Goal: Task Accomplishment & Management: Manage account settings

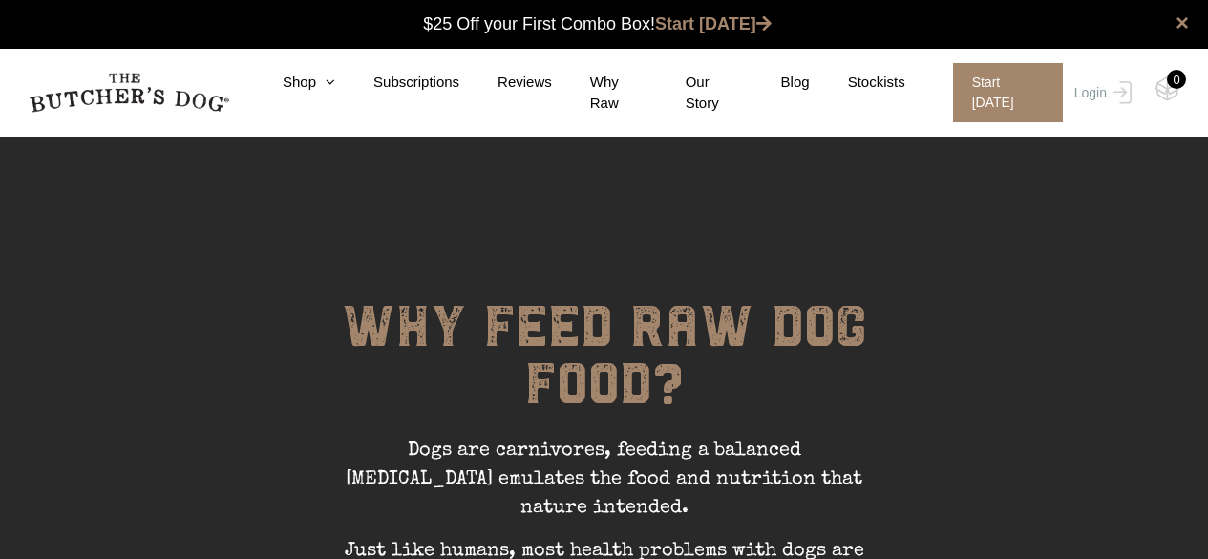
click at [1093, 79] on link "Login" at bounding box center [1101, 92] width 62 height 59
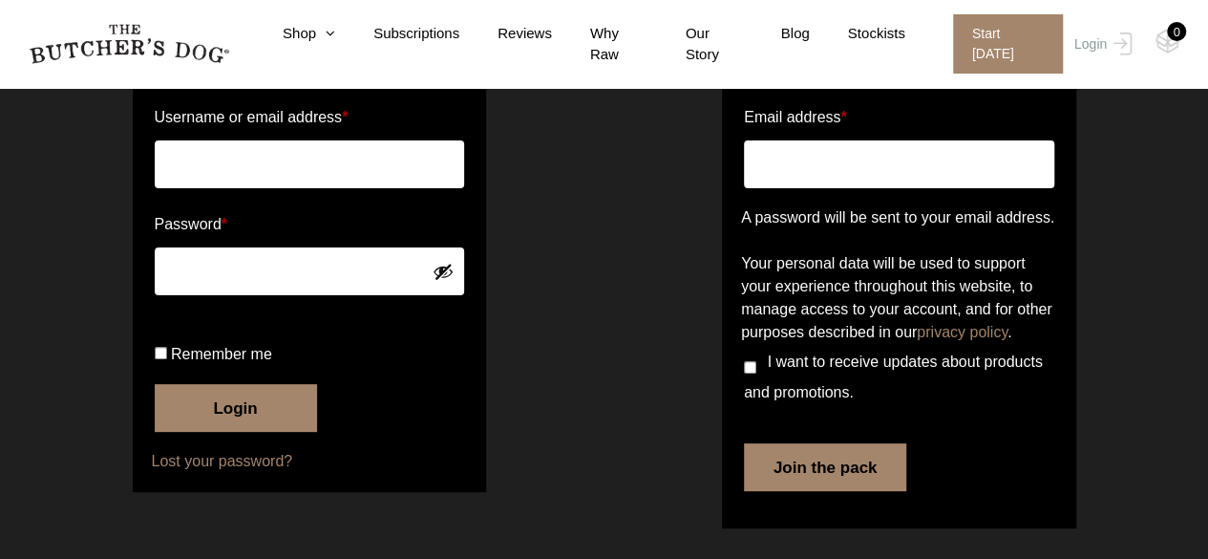
scroll to position [191, 0]
type input "rnbee"
click at [243, 422] on button "Login" at bounding box center [236, 408] width 162 height 48
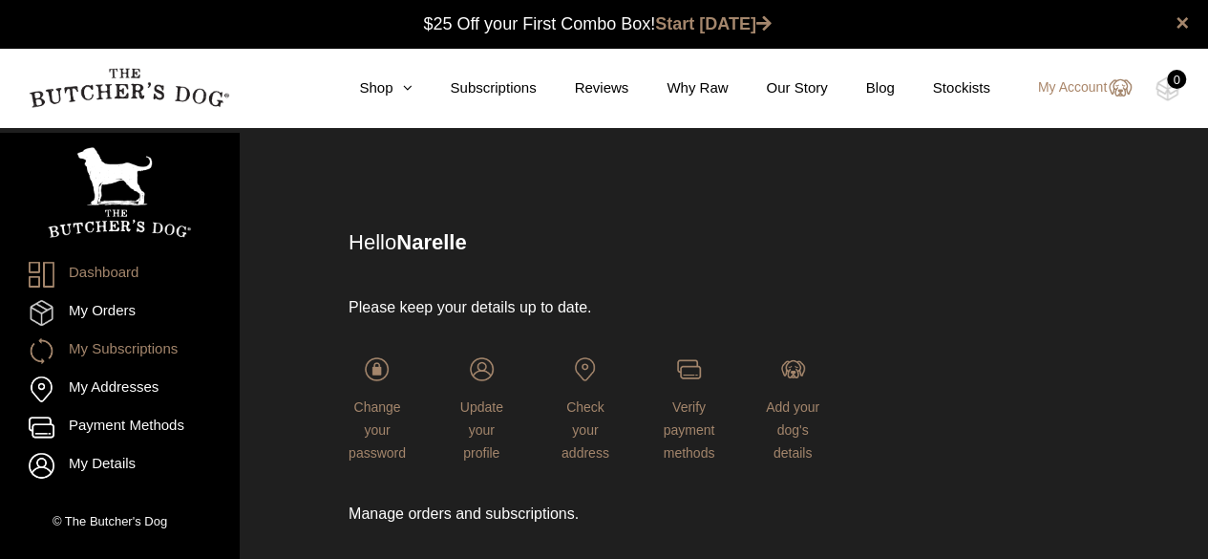
click at [157, 346] on link "My Subscriptions" at bounding box center [119, 351] width 181 height 26
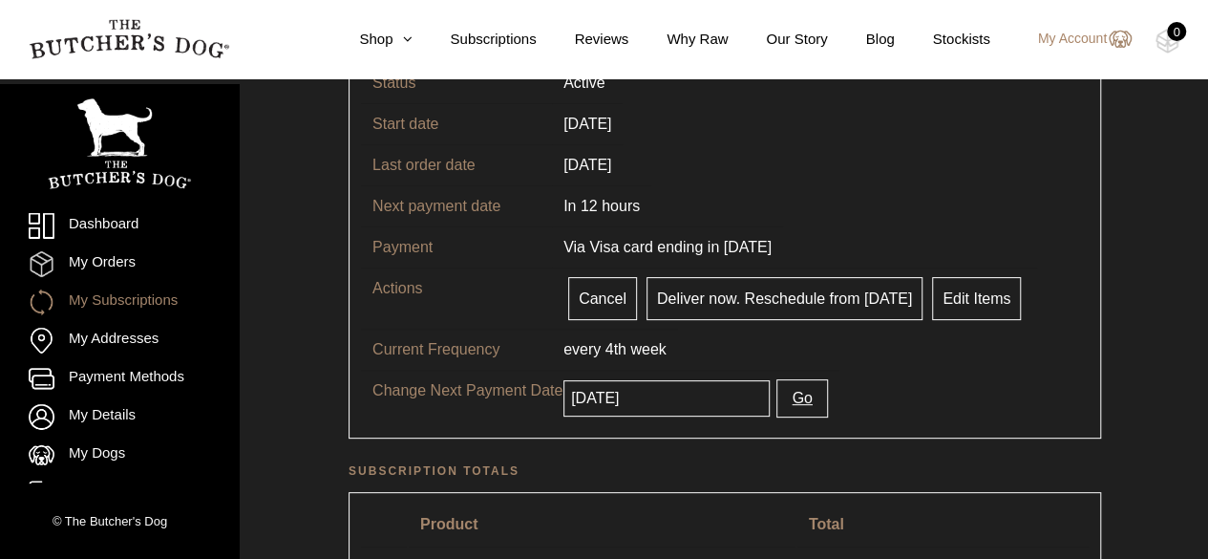
scroll to position [191, 0]
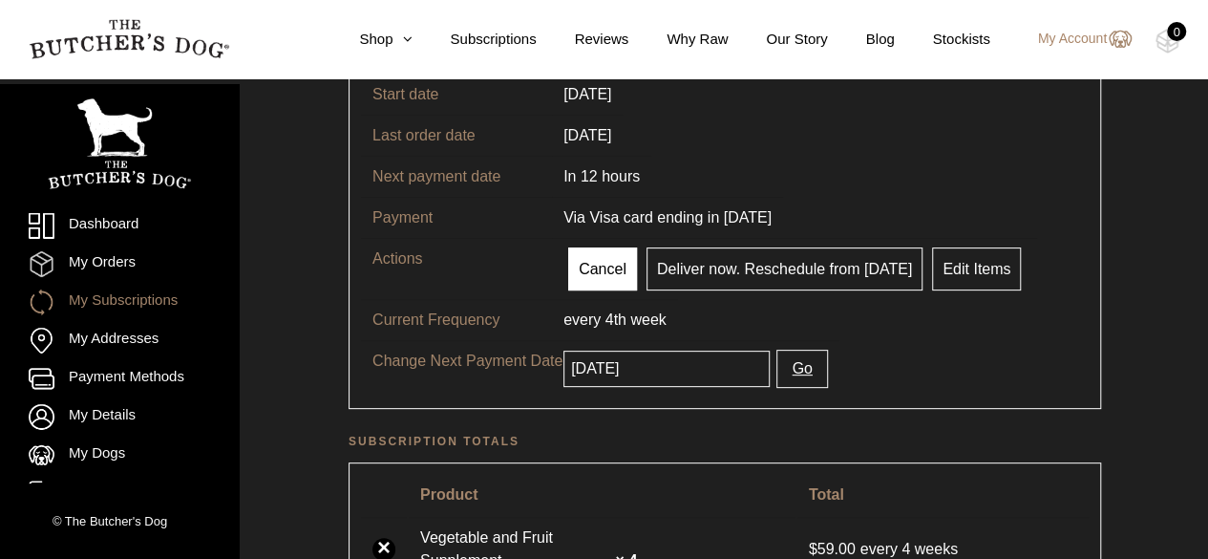
click at [596, 259] on link "Cancel" at bounding box center [602, 268] width 69 height 43
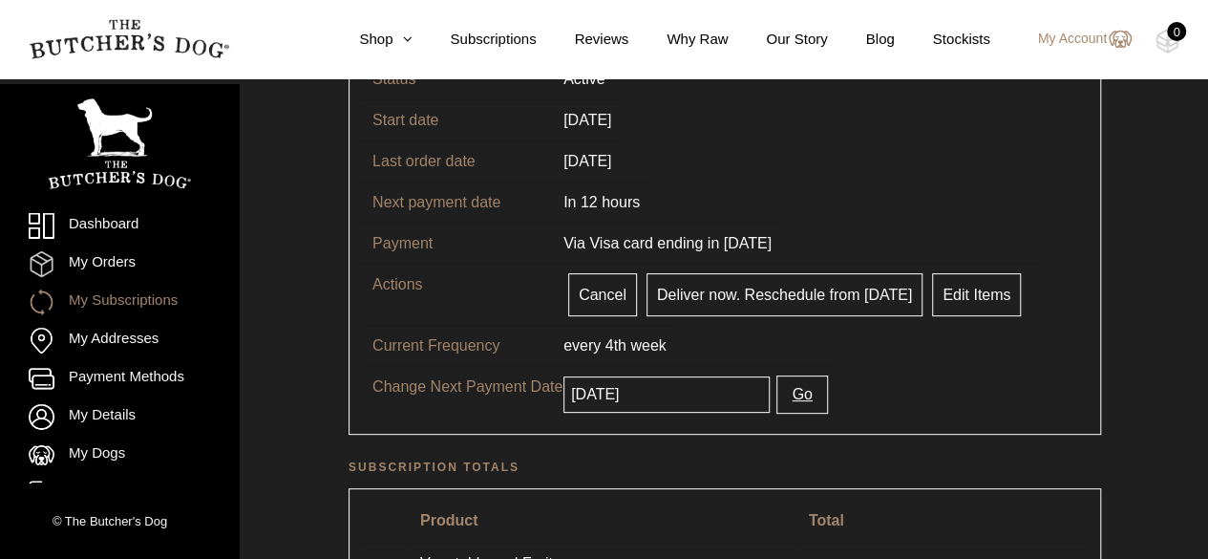
scroll to position [96, 0]
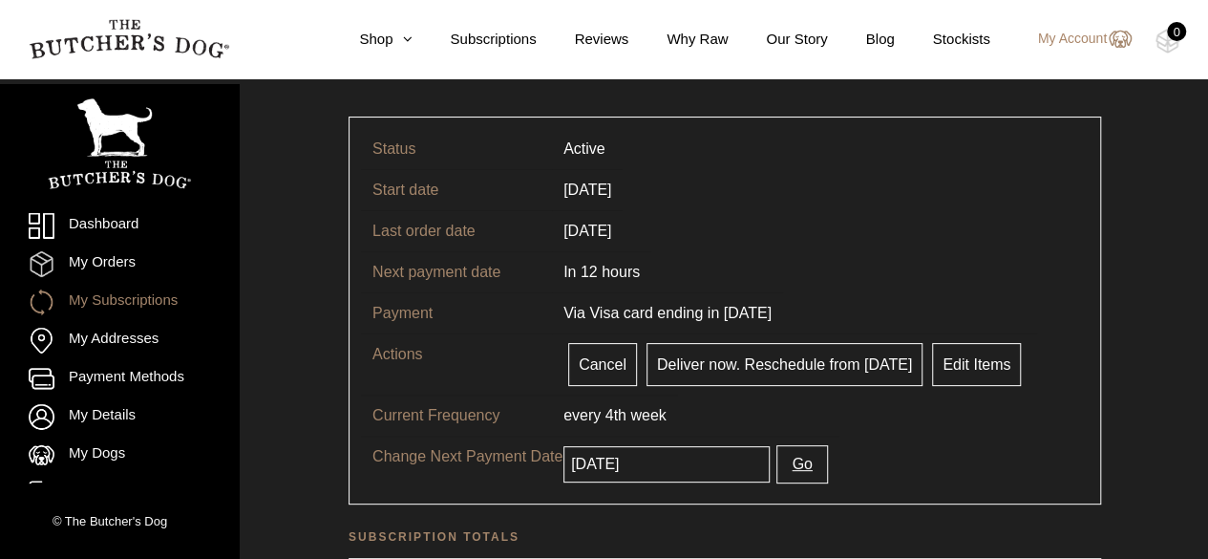
drag, startPoint x: 584, startPoint y: 358, endPoint x: 683, endPoint y: 92, distance: 284.4
click at [584, 358] on link "Cancel" at bounding box center [602, 364] width 69 height 43
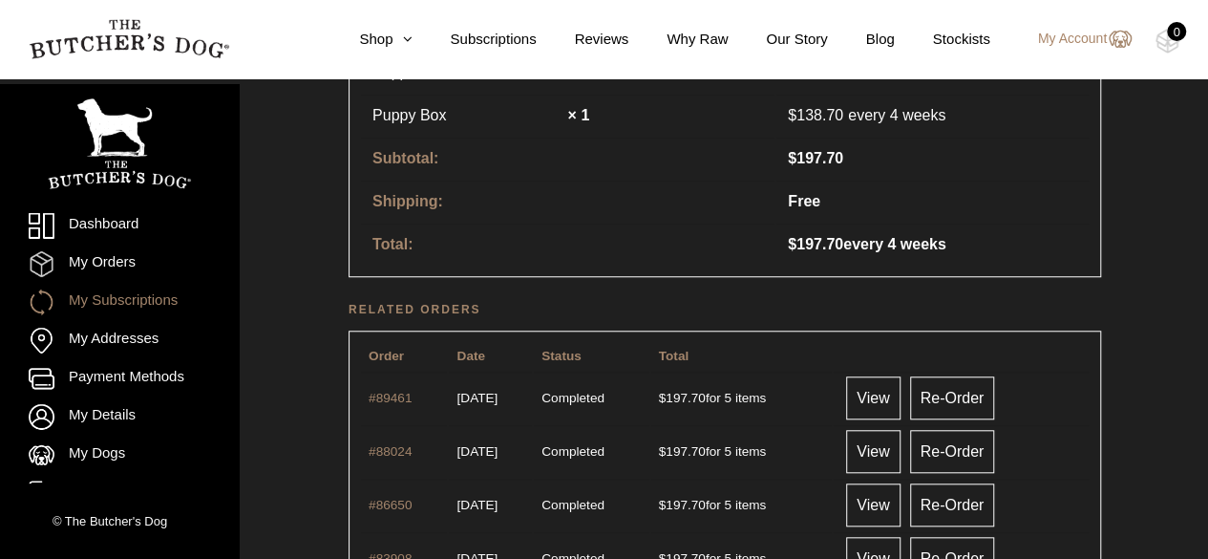
scroll to position [287, 0]
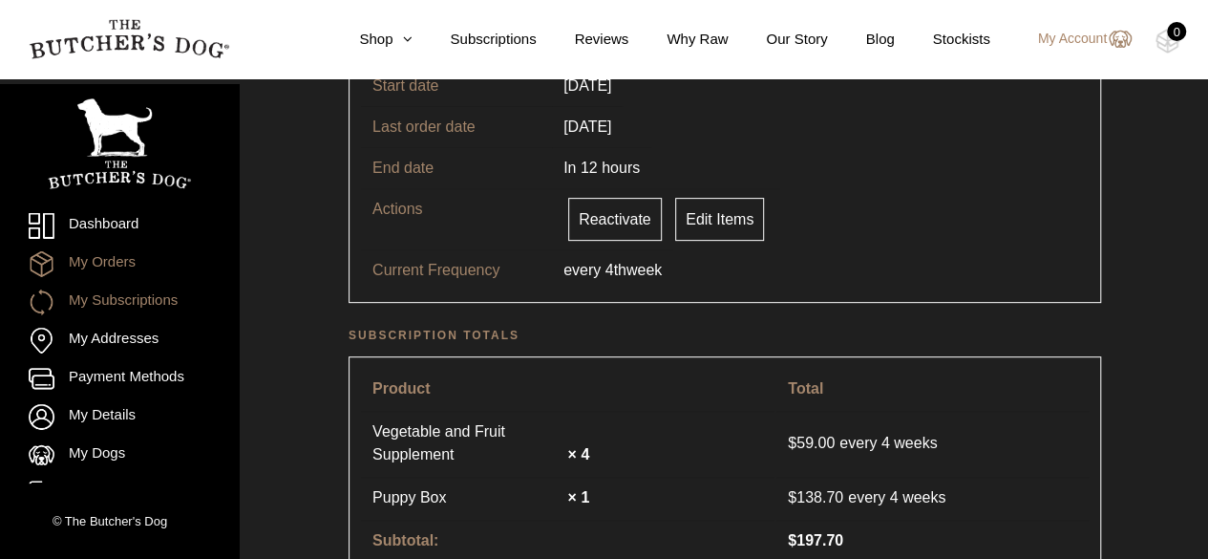
click at [115, 259] on link "My Orders" at bounding box center [119, 264] width 181 height 26
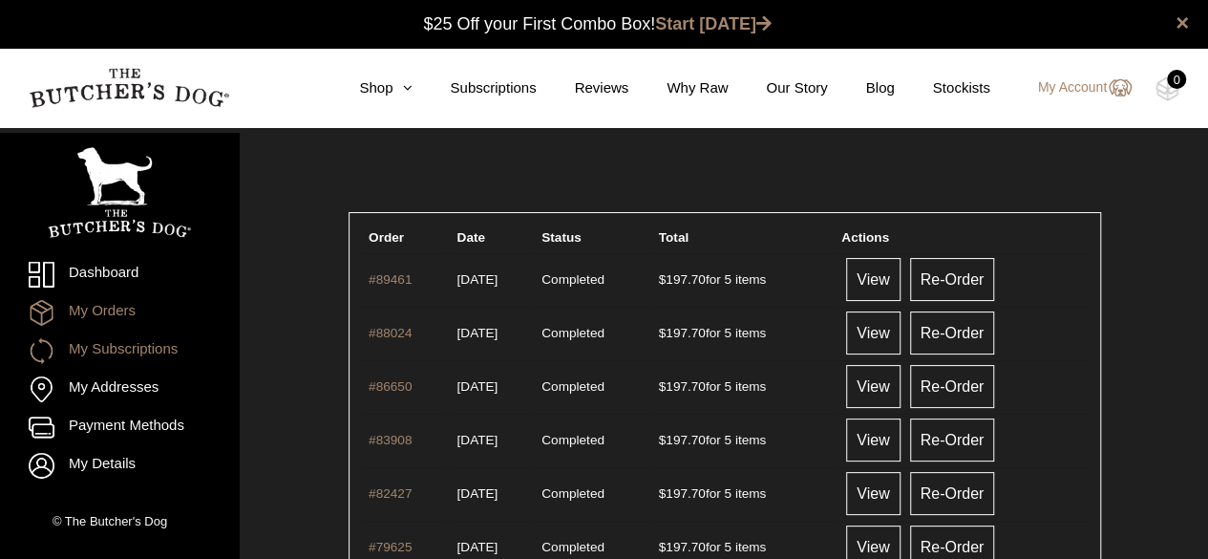
click at [106, 352] on link "My Subscriptions" at bounding box center [119, 351] width 181 height 26
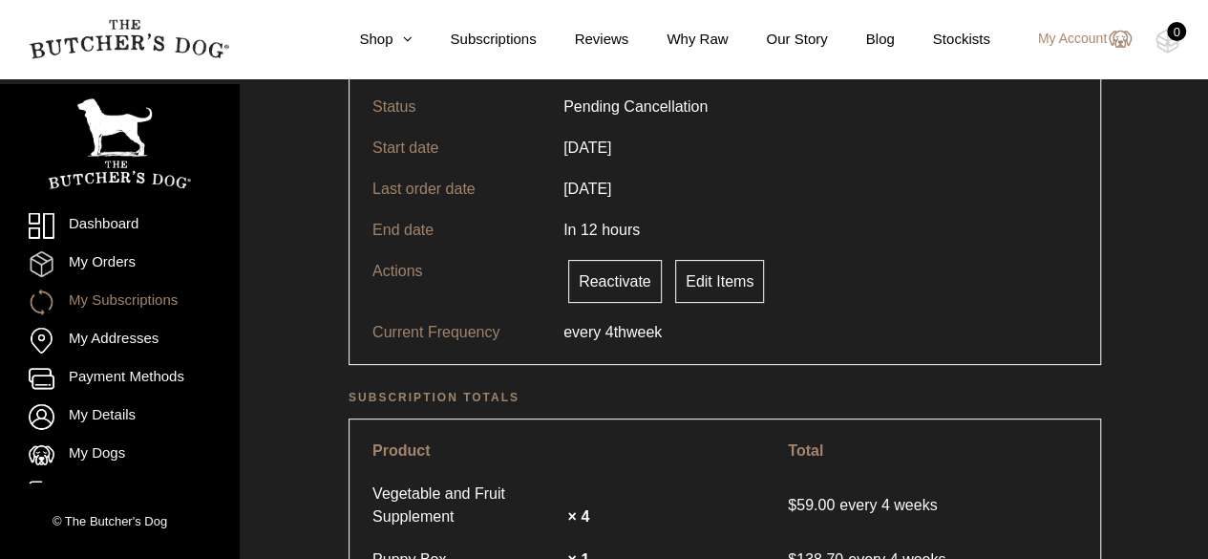
scroll to position [86, 0]
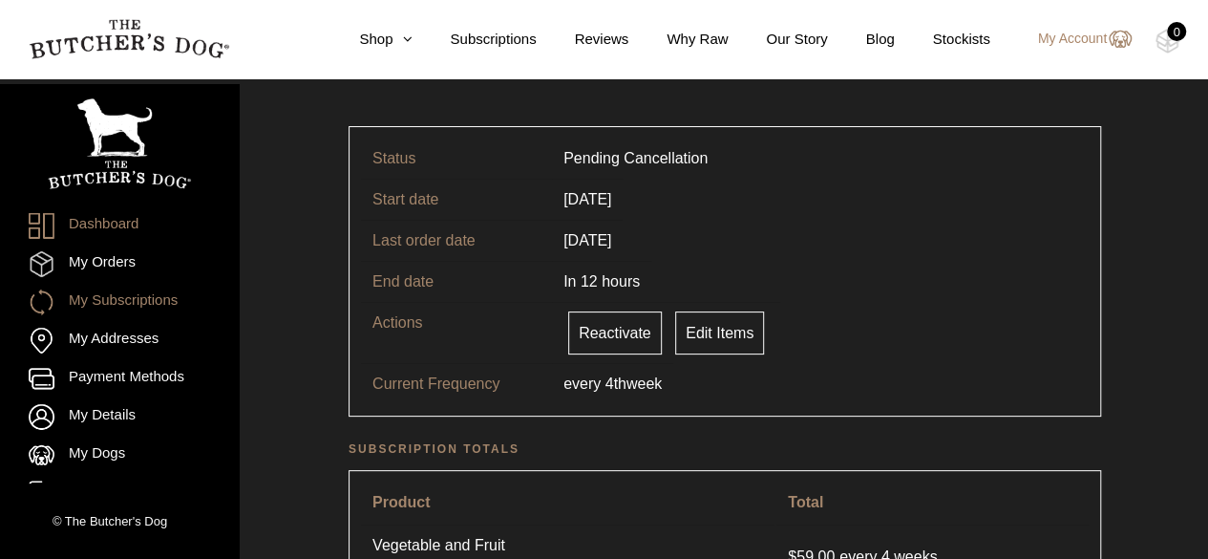
click at [102, 221] on link "Dashboard" at bounding box center [119, 226] width 181 height 26
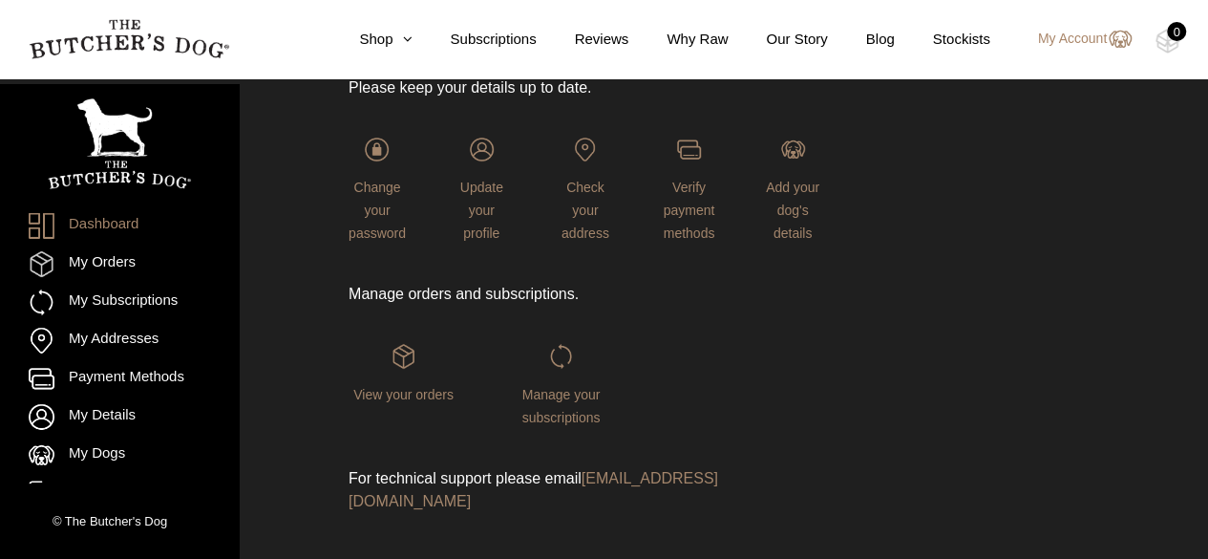
scroll to position [236, 0]
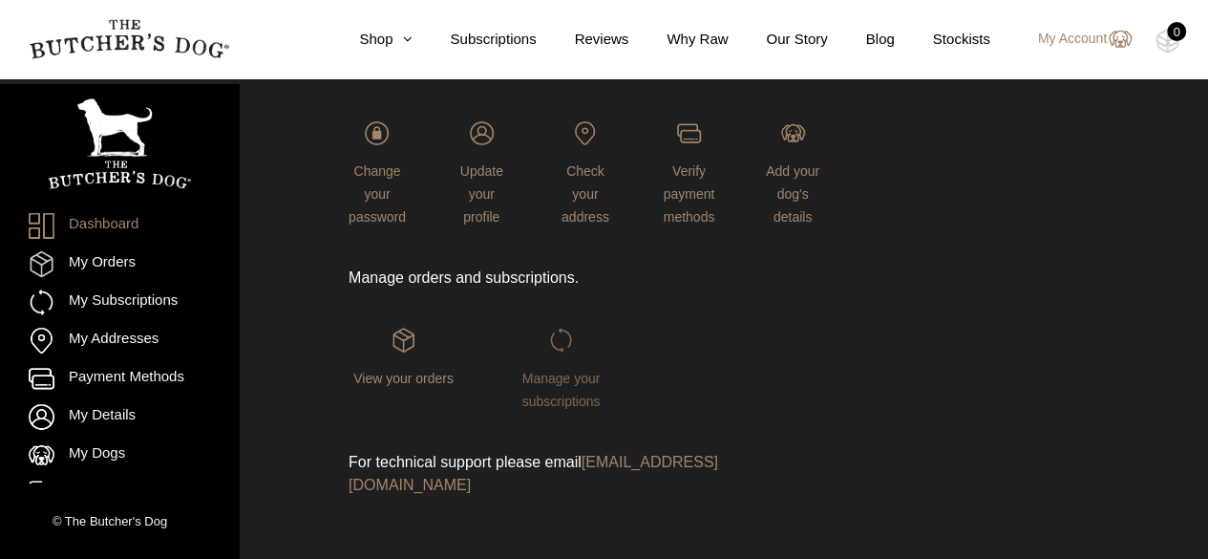
click at [561, 379] on span "Manage your subscriptions" at bounding box center [562, 390] width 78 height 38
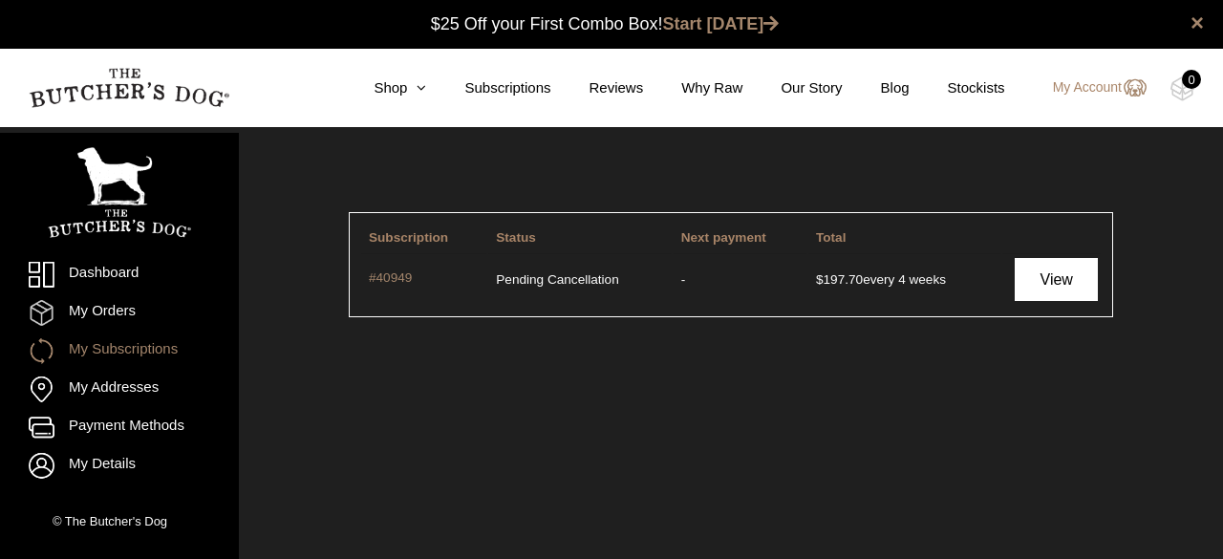
click at [1047, 278] on link "View" at bounding box center [1055, 279] width 83 height 43
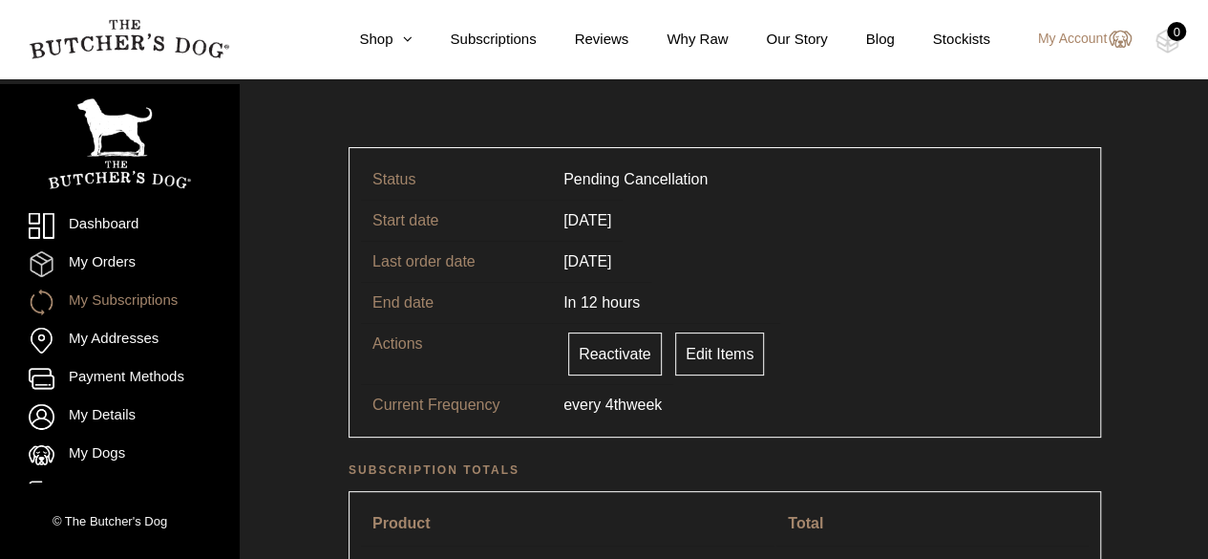
scroll to position [96, 0]
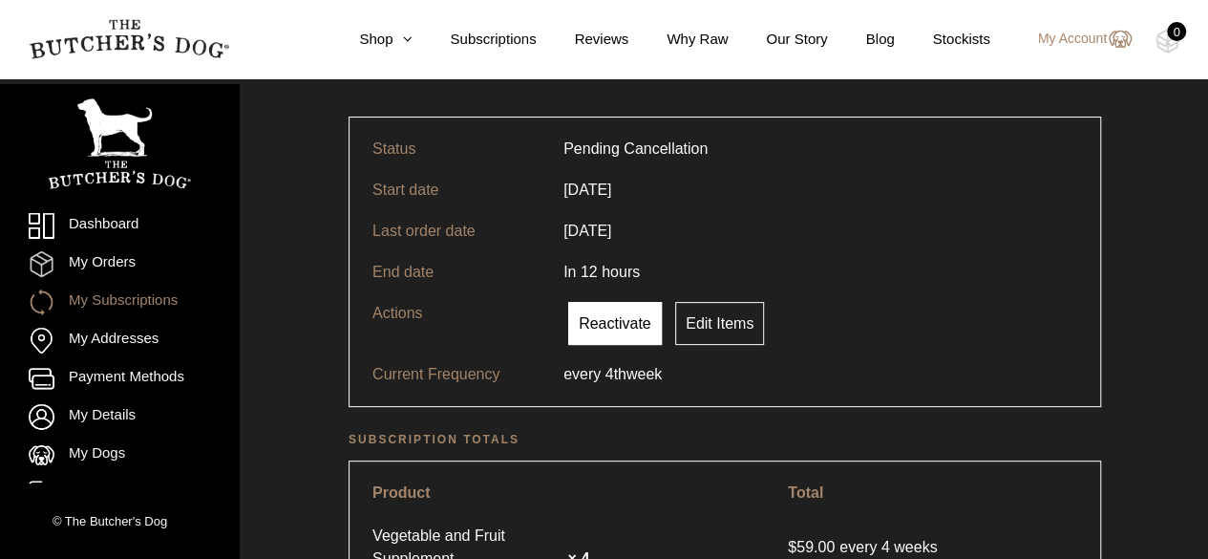
click at [601, 320] on link "Reactivate" at bounding box center [615, 323] width 94 height 43
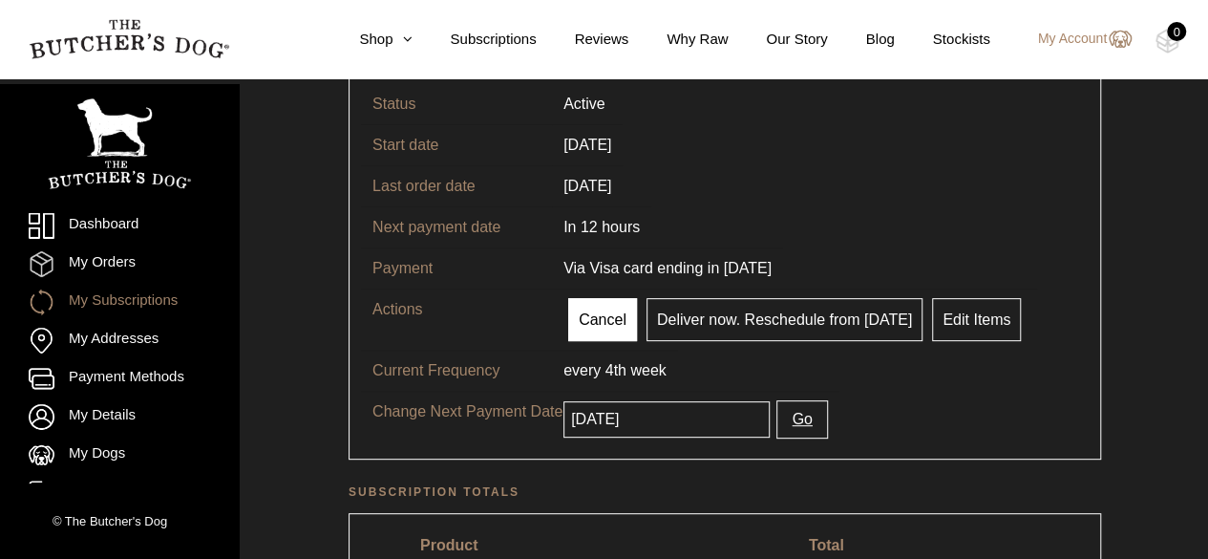
scroll to position [191, 0]
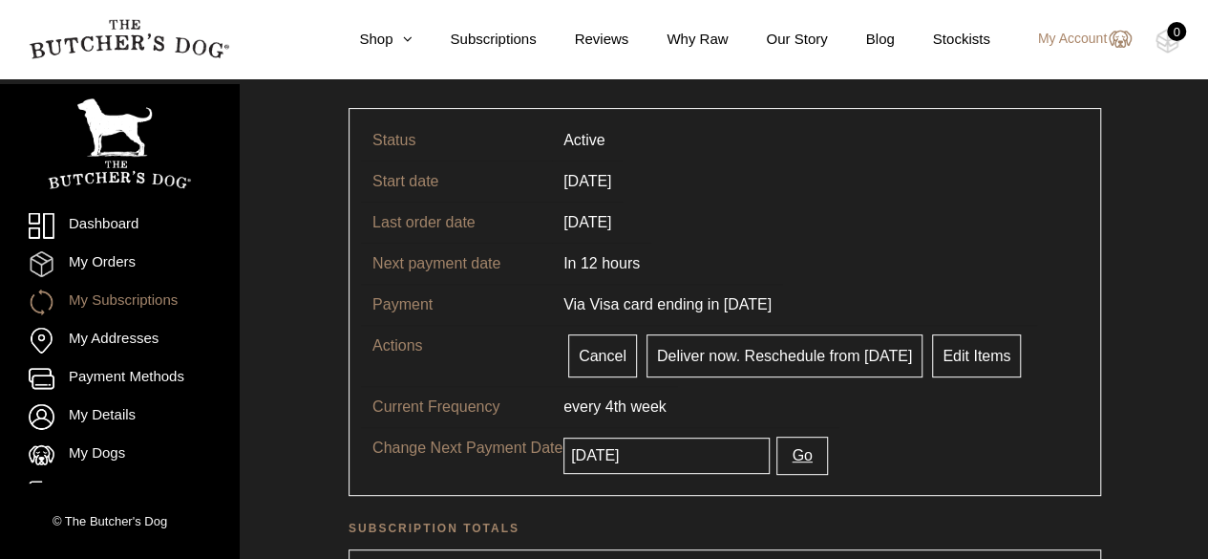
drag, startPoint x: 592, startPoint y: 349, endPoint x: 703, endPoint y: 100, distance: 272.0
click at [592, 349] on link "Cancel" at bounding box center [602, 355] width 69 height 43
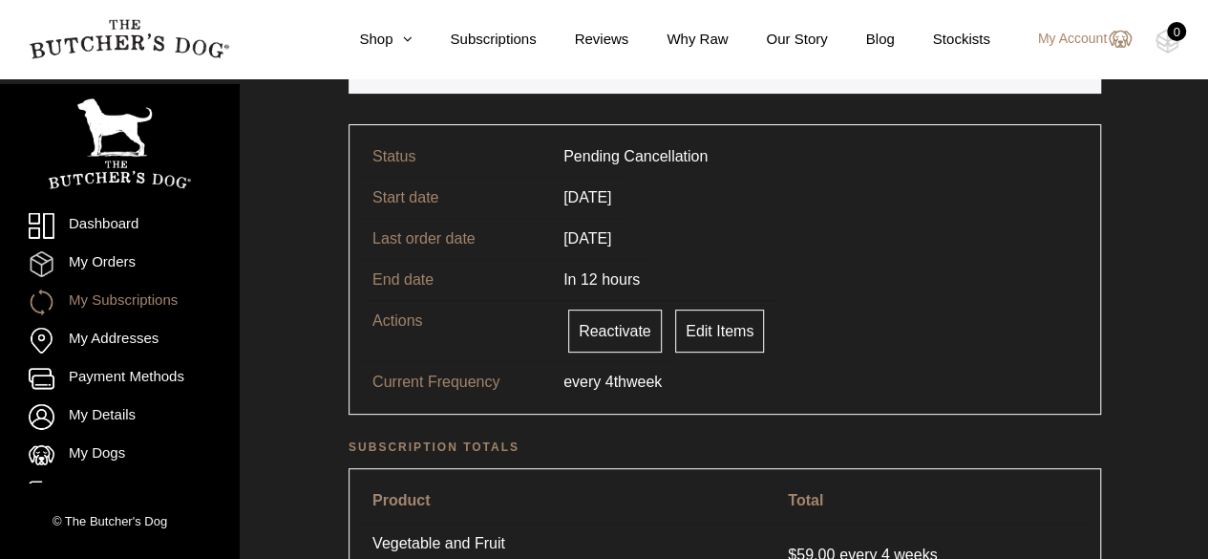
scroll to position [191, 0]
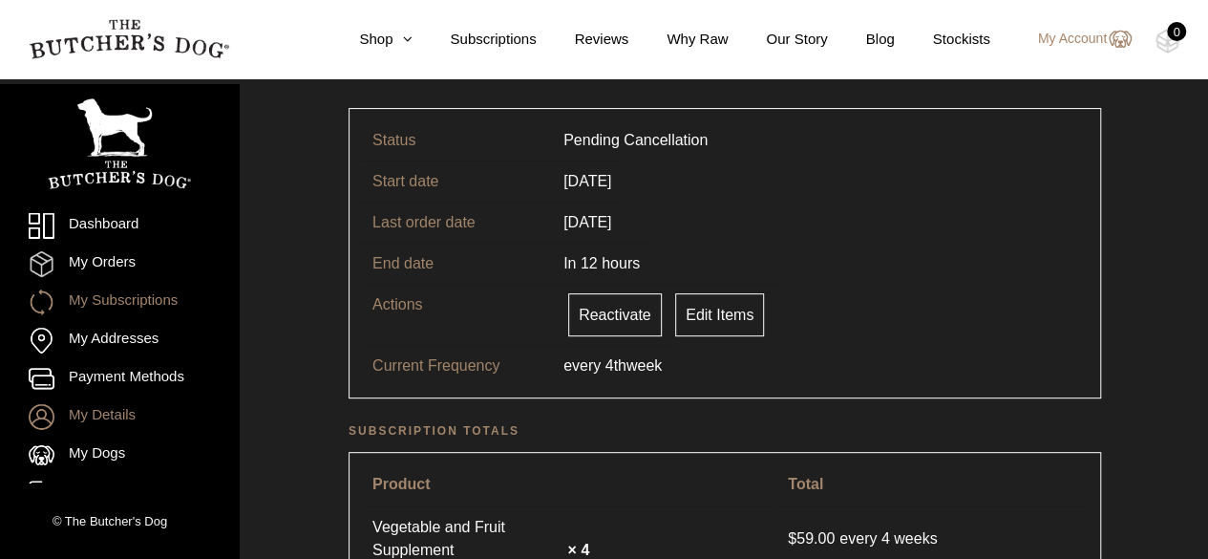
click at [118, 413] on link "My Details" at bounding box center [119, 417] width 181 height 26
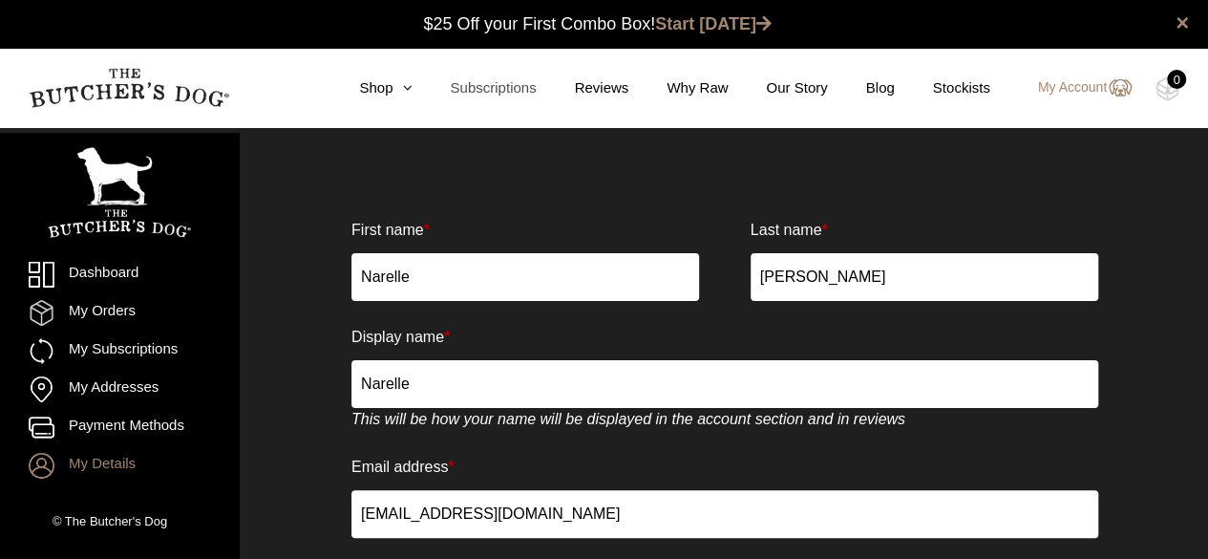
click at [521, 85] on link "Subscriptions" at bounding box center [474, 88] width 124 height 22
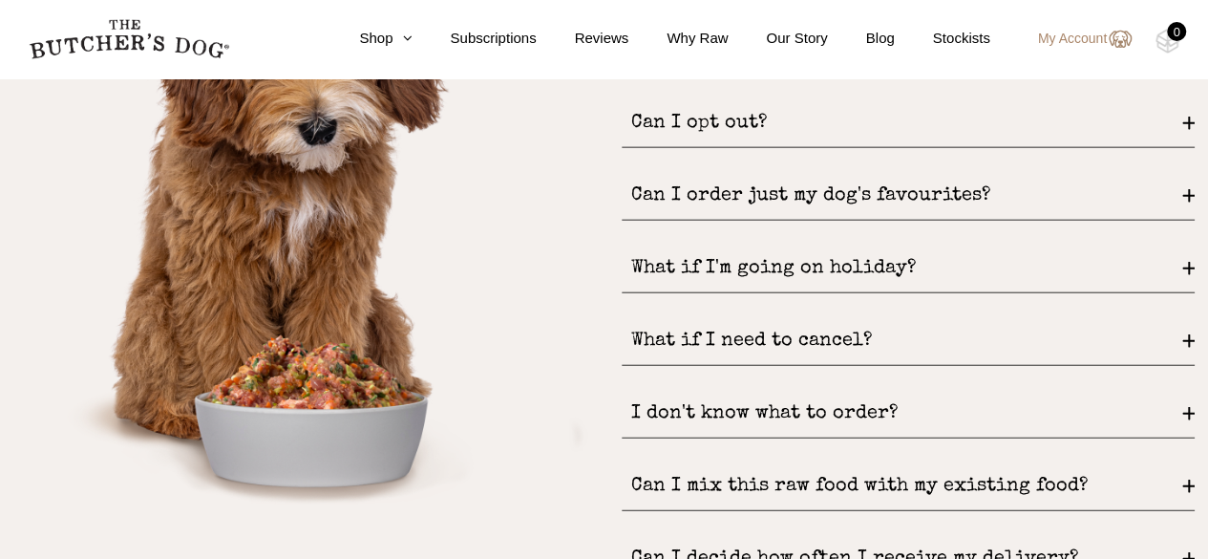
scroll to position [2484, 0]
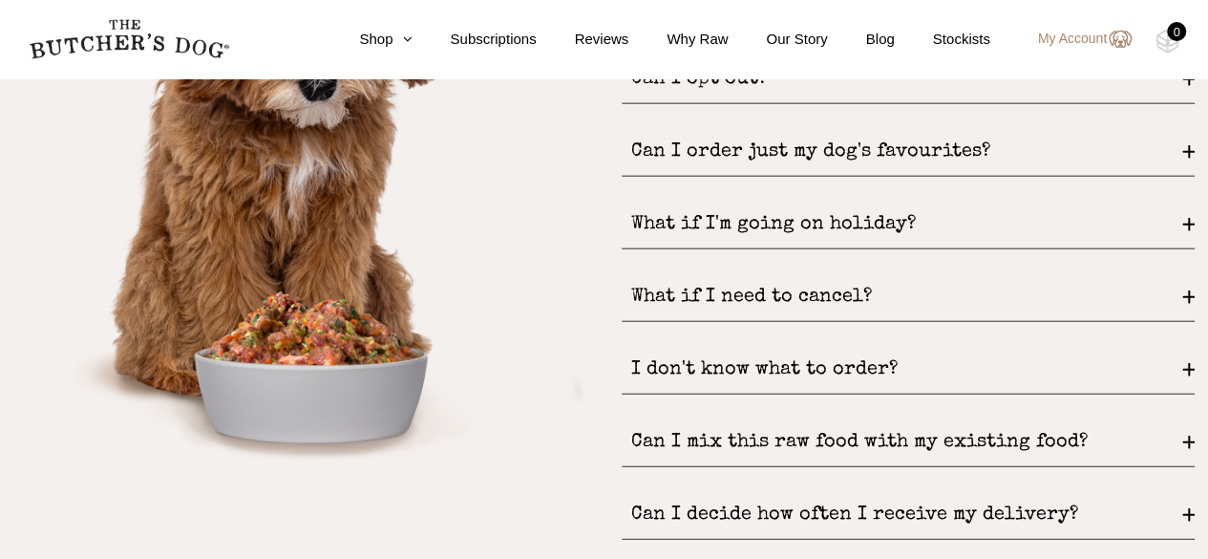
click at [680, 210] on div "What if I'm going on holiday?" at bounding box center [908, 225] width 573 height 49
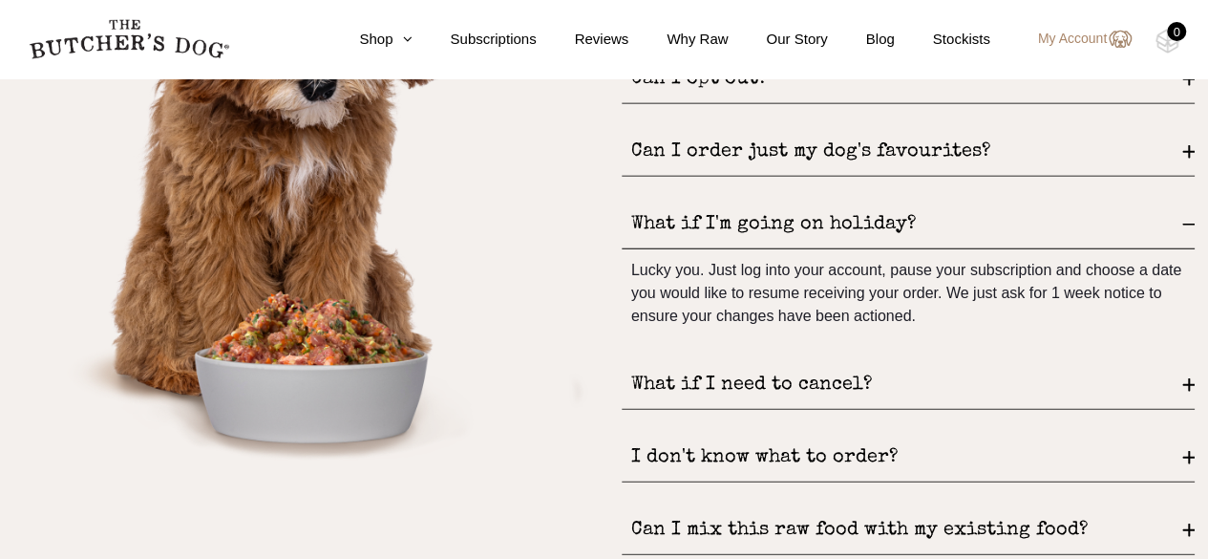
click at [686, 383] on div "What if I need to cancel?" at bounding box center [908, 385] width 573 height 49
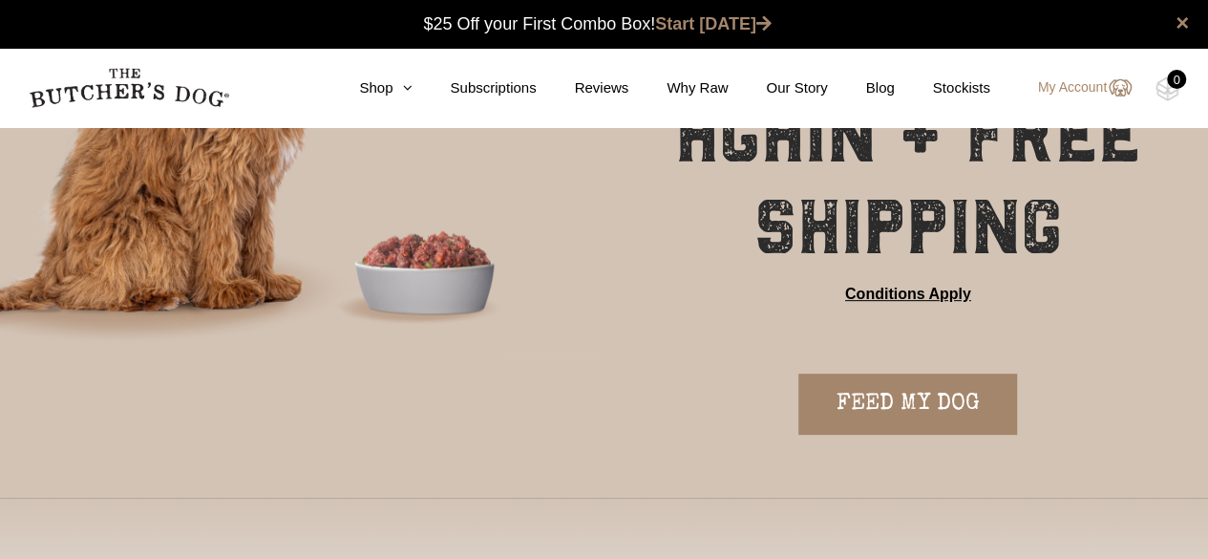
scroll to position [0, 0]
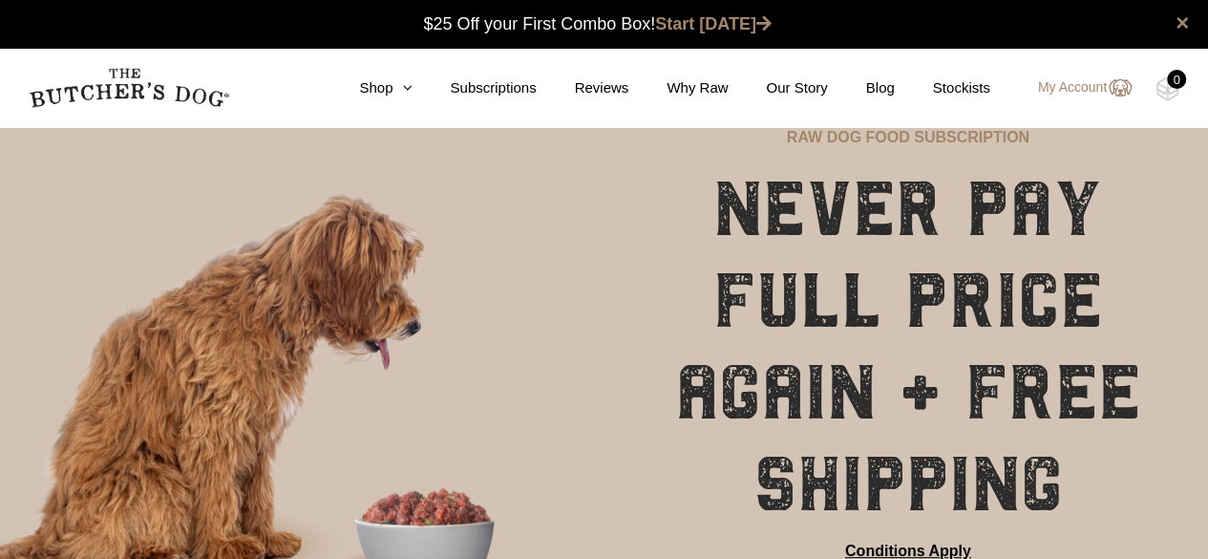
click at [87, 79] on img at bounding box center [129, 88] width 201 height 40
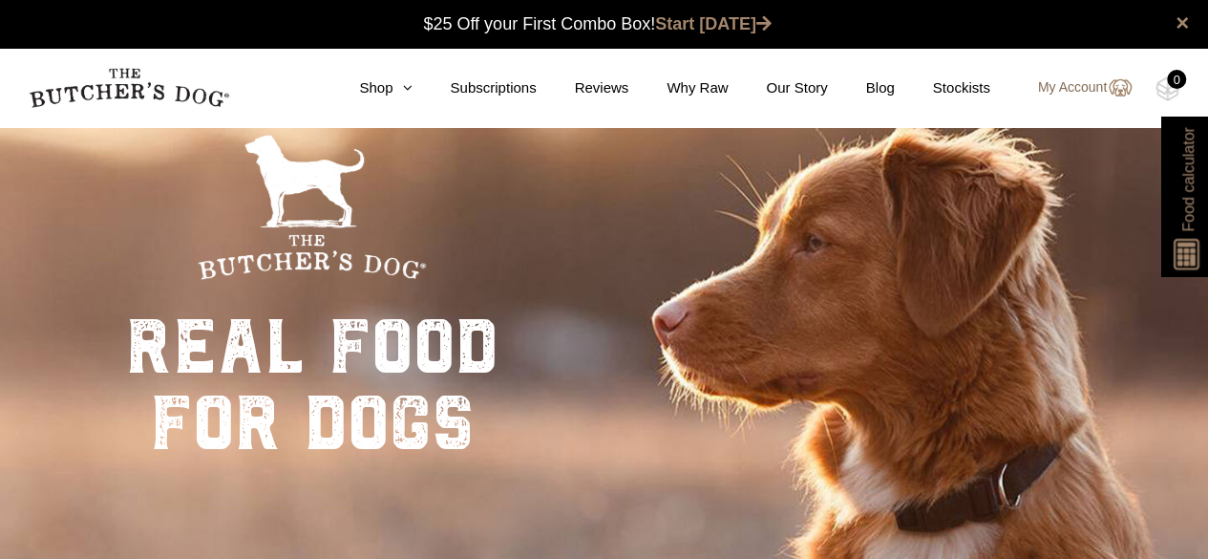
click at [1076, 85] on link "My Account" at bounding box center [1075, 87] width 113 height 23
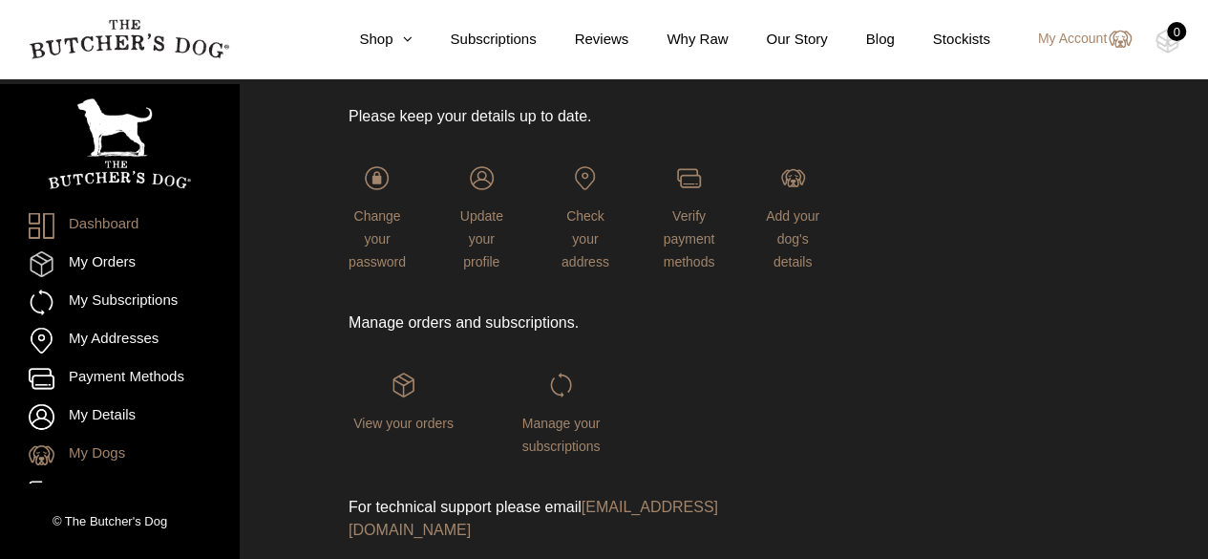
scroll to position [13, 0]
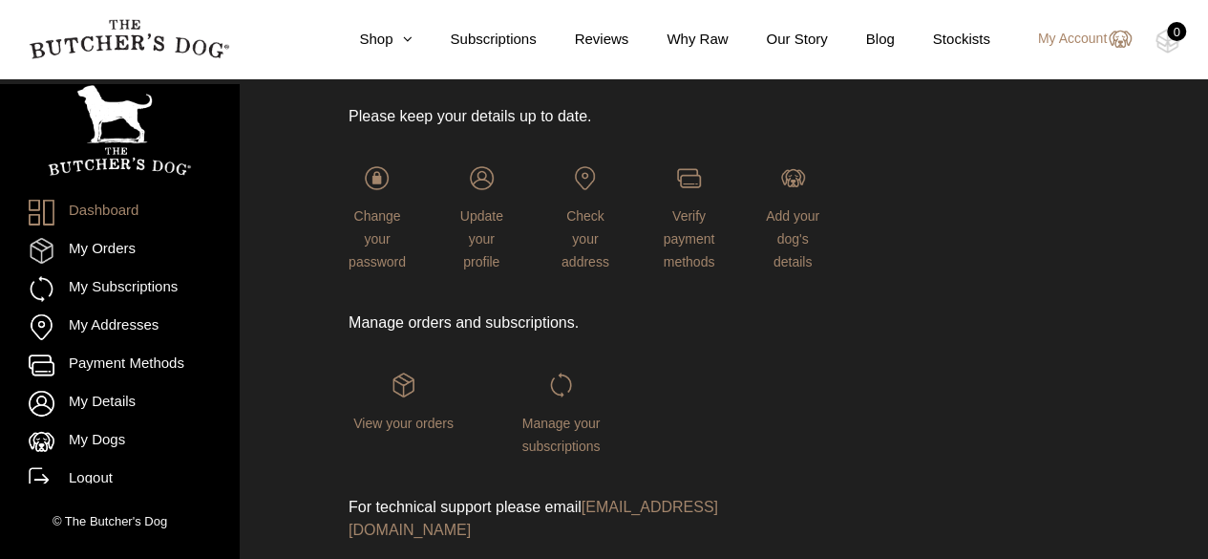
click at [555, 435] on div "Manage your subscriptions" at bounding box center [561, 415] width 110 height 84
click at [560, 383] on img at bounding box center [561, 385] width 24 height 24
